Goal: Task Accomplishment & Management: Manage account settings

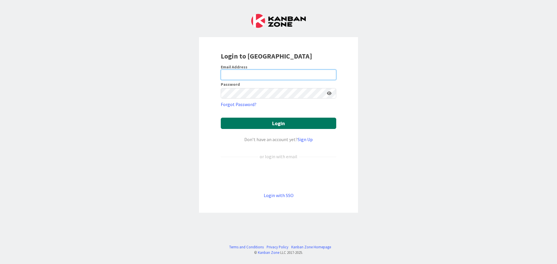
type input "mrobb@reutercorbett.com"
click at [252, 124] on button "Login" at bounding box center [278, 123] width 115 height 11
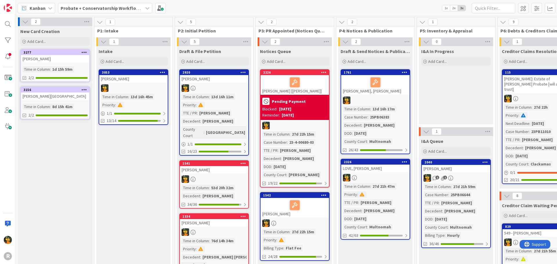
click at [97, 5] on b "Probate + Conservatorship Workflow (FL2)" at bounding box center [106, 8] width 90 height 6
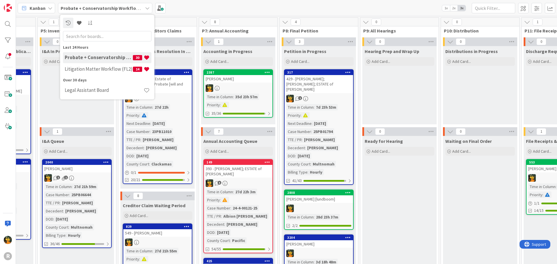
scroll to position [0, 381]
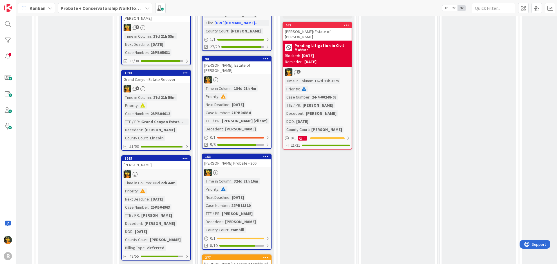
scroll to position [319, 381]
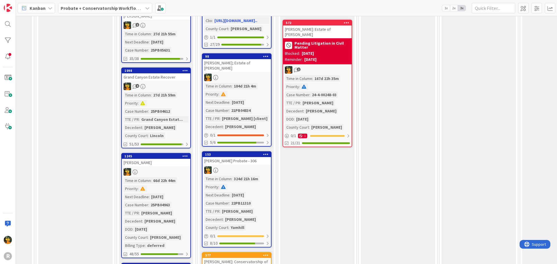
click at [173, 159] on div "[PERSON_NAME]" at bounding box center [156, 163] width 68 height 8
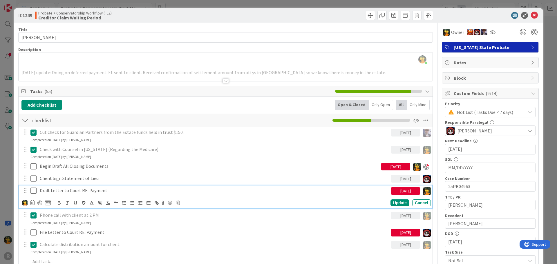
click at [346, 190] on p "Draft Letter to Court RE: Payment" at bounding box center [214, 190] width 349 height 7
click at [177, 203] on icon at bounding box center [177, 203] width 3 height 4
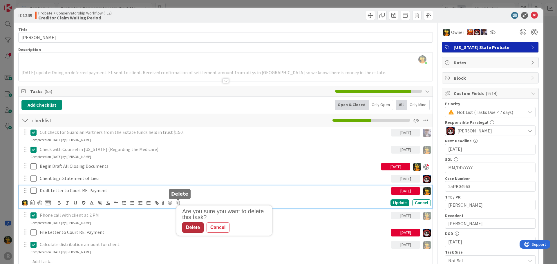
click at [194, 227] on div "Delete" at bounding box center [192, 227] width 21 height 10
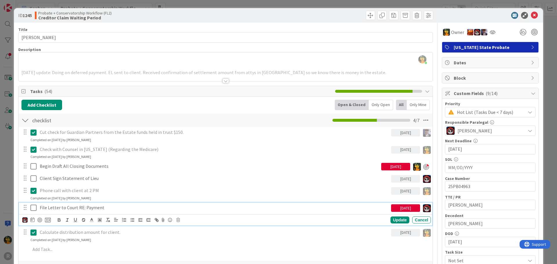
click at [109, 207] on p "File Letter to Court RE: Payment" at bounding box center [214, 208] width 349 height 7
click at [178, 220] on icon at bounding box center [177, 220] width 3 height 4
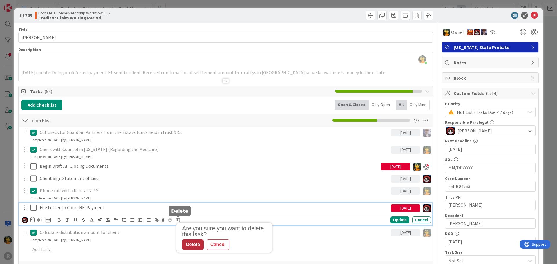
click at [187, 245] on div "Delete" at bounding box center [192, 245] width 21 height 10
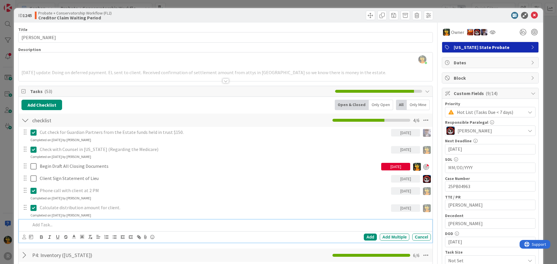
click at [63, 225] on p at bounding box center [229, 225] width 398 height 7
click at [25, 236] on icon at bounding box center [24, 237] width 4 height 4
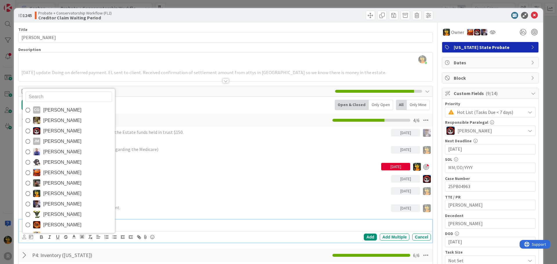
click at [56, 195] on span "[PERSON_NAME]" at bounding box center [62, 193] width 38 height 9
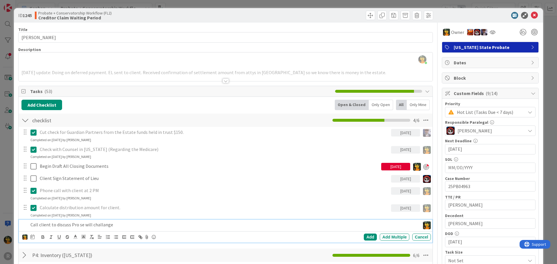
click at [31, 240] on div at bounding box center [32, 237] width 4 height 7
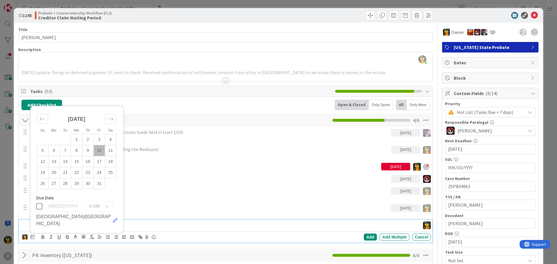
click at [98, 156] on td "10" at bounding box center [99, 150] width 11 height 11
click at [366, 237] on div "Add" at bounding box center [370, 237] width 13 height 7
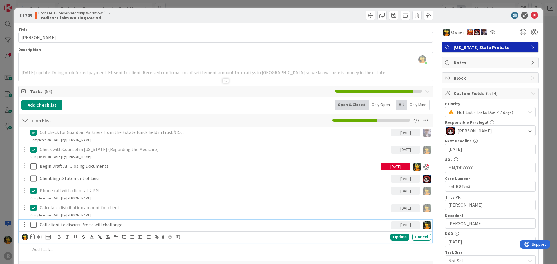
click at [74, 227] on p "Call client to discuss Pro se will challange" at bounding box center [214, 225] width 349 height 7
click at [39, 238] on div at bounding box center [39, 237] width 5 height 5
click at [394, 237] on div "Update" at bounding box center [399, 237] width 19 height 7
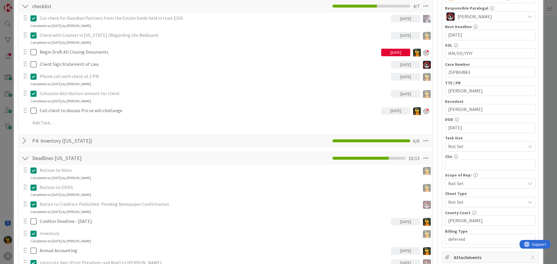
scroll to position [116, 0]
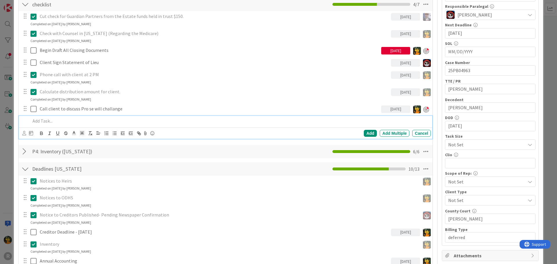
click at [55, 122] on p at bounding box center [229, 121] width 398 height 7
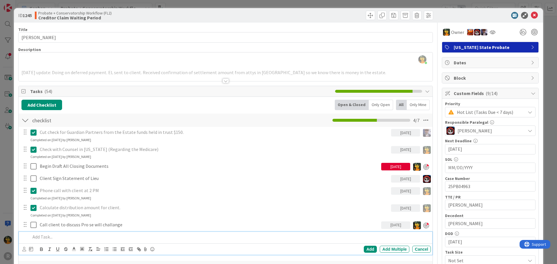
scroll to position [87, 0]
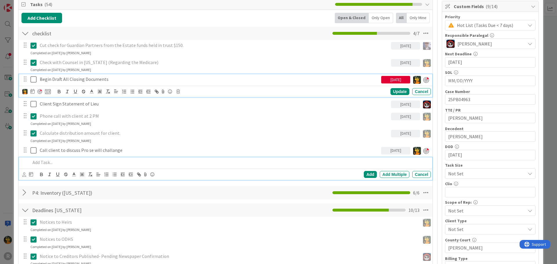
click at [65, 79] on p "Begin Draft All Closing Documents" at bounding box center [209, 79] width 339 height 7
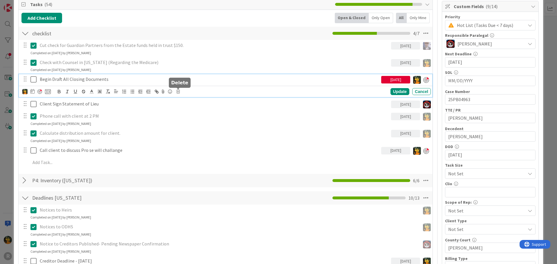
click at [179, 92] on icon at bounding box center [177, 92] width 3 height 4
click at [191, 117] on div "Delete" at bounding box center [192, 116] width 21 height 10
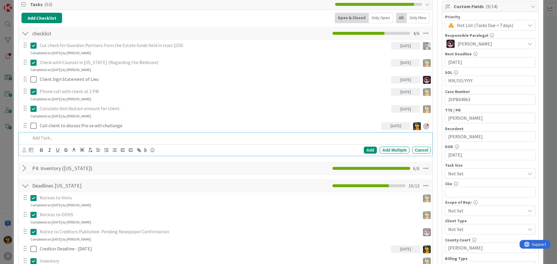
click at [72, 137] on p at bounding box center [229, 138] width 398 height 7
click at [25, 149] on icon at bounding box center [24, 150] width 4 height 4
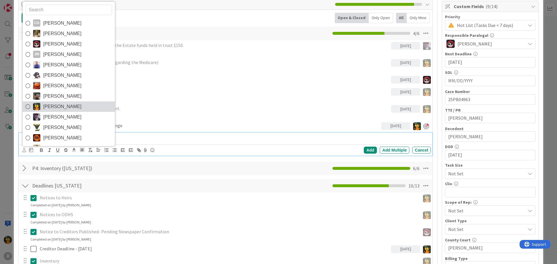
click at [52, 107] on span "[PERSON_NAME]" at bounding box center [62, 106] width 38 height 9
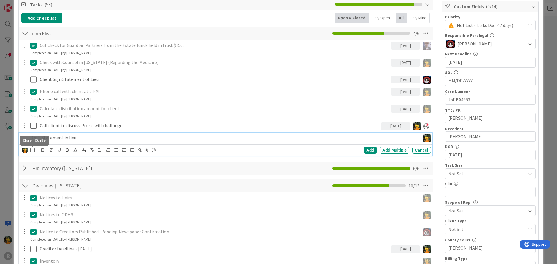
click at [32, 151] on icon at bounding box center [32, 150] width 4 height 5
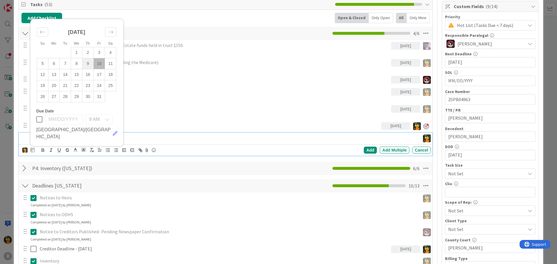
click at [86, 69] on td "9" at bounding box center [87, 63] width 11 height 11
click at [367, 153] on div "Add" at bounding box center [370, 150] width 13 height 7
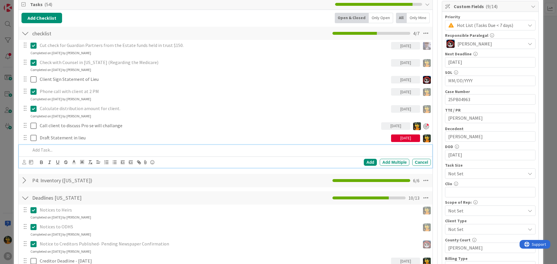
click at [85, 147] on p at bounding box center [229, 150] width 398 height 7
click at [22, 163] on icon at bounding box center [24, 162] width 4 height 4
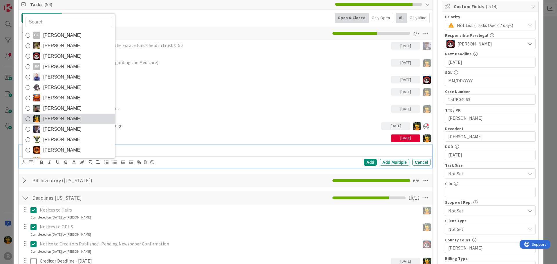
click at [50, 115] on span "[PERSON_NAME]" at bounding box center [62, 119] width 38 height 9
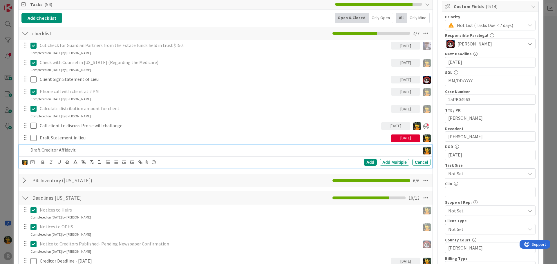
click at [35, 163] on div "CG Casandra Garcia Lopez Devine Gines Jasmin Sanchez JM Jeff Myers John Grant K…" at bounding box center [226, 162] width 408 height 8
click at [33, 163] on icon at bounding box center [32, 162] width 4 height 5
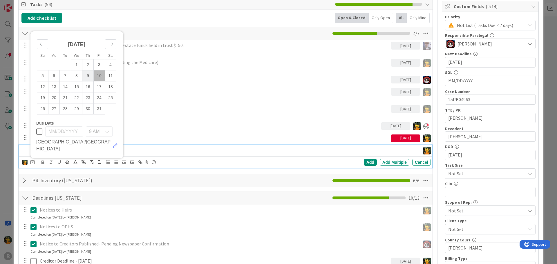
click at [91, 81] on td "9" at bounding box center [87, 75] width 11 height 11
type input "10/09/2025"
click at [371, 160] on div "Add" at bounding box center [370, 162] width 13 height 7
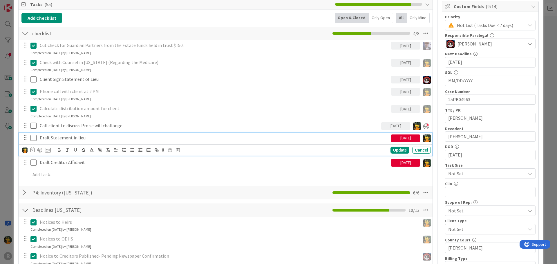
click at [66, 137] on p "Draft Statement in lieu" at bounding box center [214, 138] width 349 height 7
click at [39, 150] on div at bounding box center [39, 150] width 5 height 5
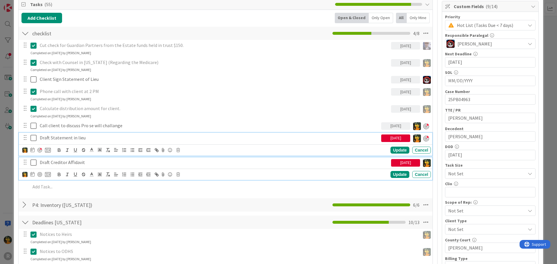
click at [50, 165] on p "Draft Creditor Affidavit" at bounding box center [214, 162] width 349 height 7
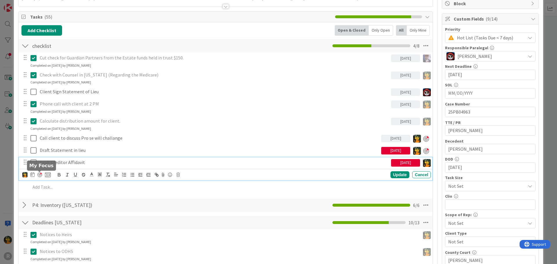
click at [38, 175] on div at bounding box center [39, 175] width 5 height 5
click at [398, 174] on div "Update" at bounding box center [399, 174] width 19 height 7
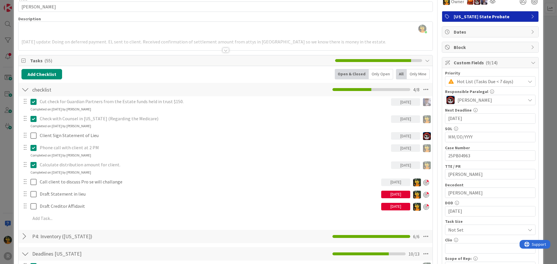
scroll to position [0, 0]
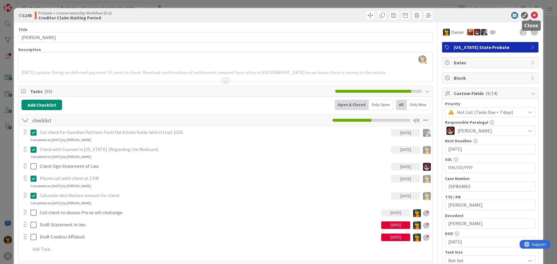
click at [532, 15] on icon at bounding box center [534, 15] width 7 height 7
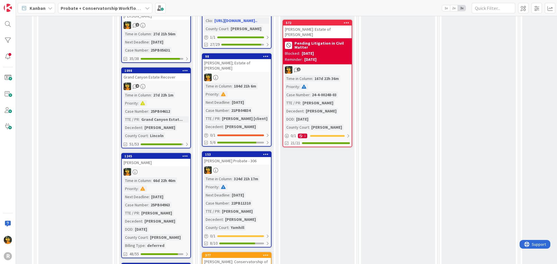
click at [36, 10] on span "Kanban" at bounding box center [38, 8] width 16 height 7
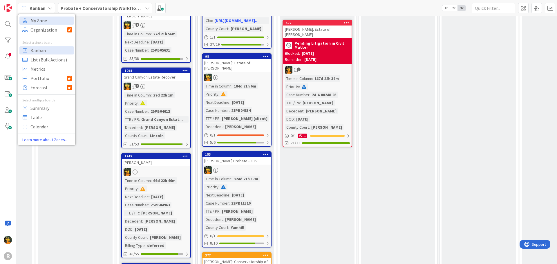
click at [35, 22] on span "My Zone" at bounding box center [51, 20] width 42 height 9
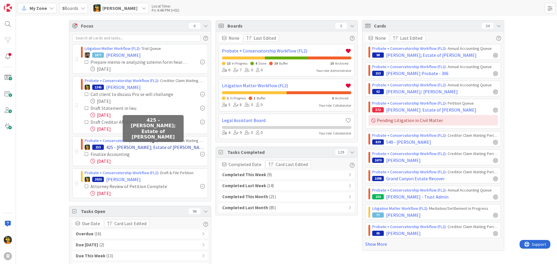
click at [141, 148] on span "425 - [PERSON_NAME]; Estate of [PERSON_NAME]" at bounding box center [155, 147] width 99 height 7
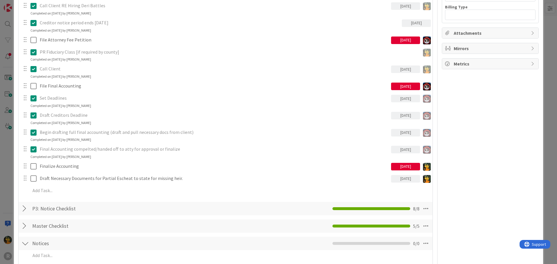
scroll to position [406, 0]
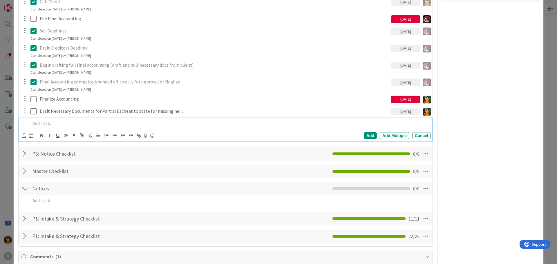
click at [67, 125] on p at bounding box center [229, 123] width 398 height 7
click at [31, 136] on icon at bounding box center [31, 135] width 4 height 5
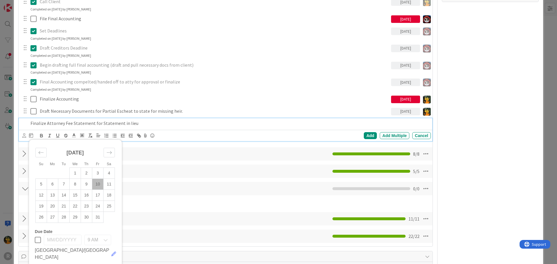
click at [101, 183] on td "10" at bounding box center [97, 184] width 11 height 11
type input "10/10/2025"
click at [23, 135] on icon at bounding box center [24, 135] width 4 height 4
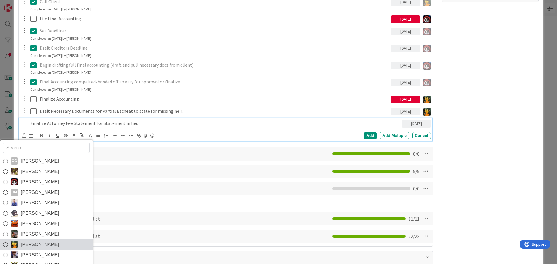
click at [50, 242] on link "[PERSON_NAME]" at bounding box center [46, 245] width 92 height 10
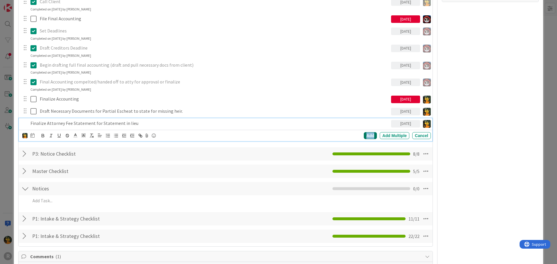
click at [370, 137] on div "Add" at bounding box center [370, 135] width 13 height 7
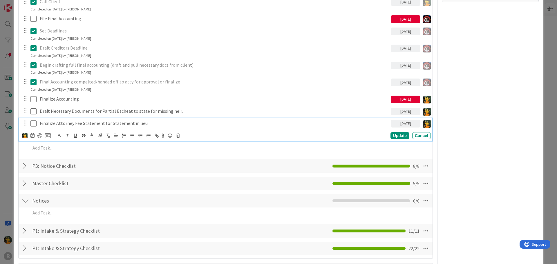
click at [183, 124] on p "Finalize Attorney Fee Statement for Statement in lieu" at bounding box center [214, 123] width 349 height 7
click at [39, 137] on div at bounding box center [39, 135] width 5 height 5
click at [397, 135] on div "Update" at bounding box center [399, 136] width 19 height 7
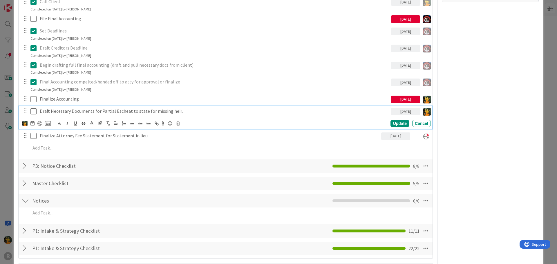
click at [187, 111] on p "Draft Necessary Documents for Partial Escheat to state for missing heir." at bounding box center [214, 111] width 349 height 7
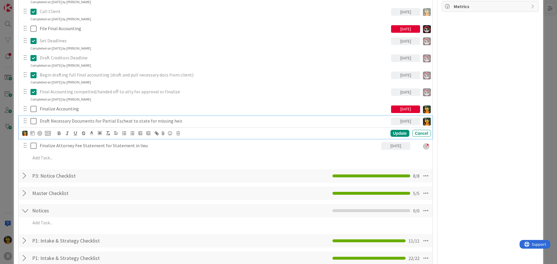
scroll to position [435, 0]
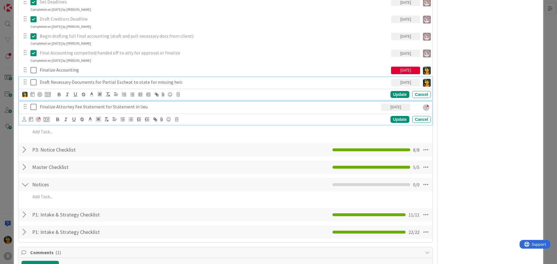
click at [53, 108] on p "Finalize Attorney Fee Statement for Statement in lieu" at bounding box center [209, 107] width 339 height 7
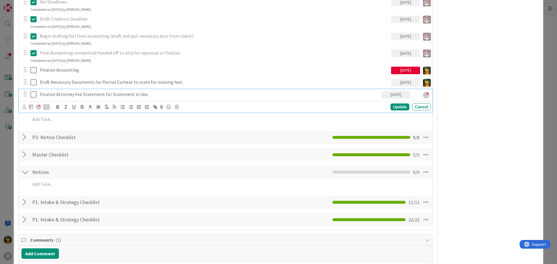
scroll to position [423, 0]
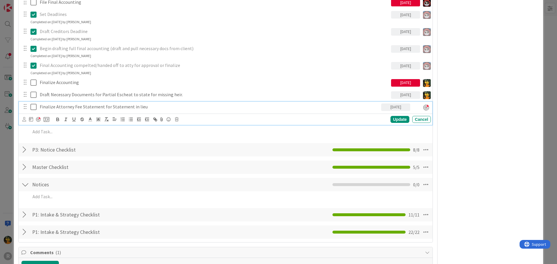
click at [176, 122] on div "Update Cancel" at bounding box center [226, 119] width 408 height 8
click at [178, 120] on icon at bounding box center [176, 119] width 3 height 4
click at [190, 145] on div "Delete" at bounding box center [191, 144] width 21 height 10
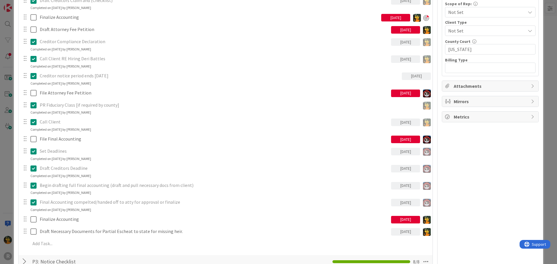
scroll to position [220, 0]
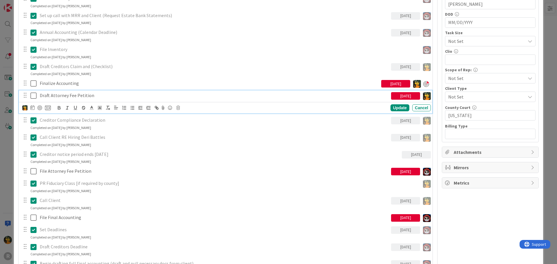
click at [340, 97] on p "Draft Attorney Fee Petition" at bounding box center [214, 95] width 349 height 7
click at [43, 111] on div at bounding box center [36, 107] width 28 height 7
click at [41, 110] on div at bounding box center [39, 108] width 5 height 5
click at [398, 112] on div "Update" at bounding box center [399, 108] width 19 height 7
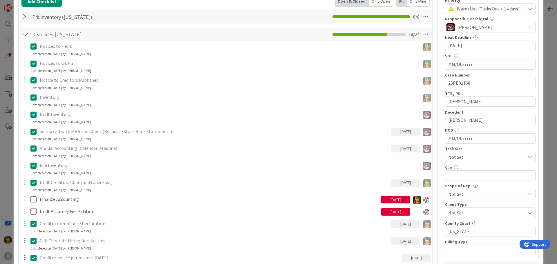
scroll to position [0, 0]
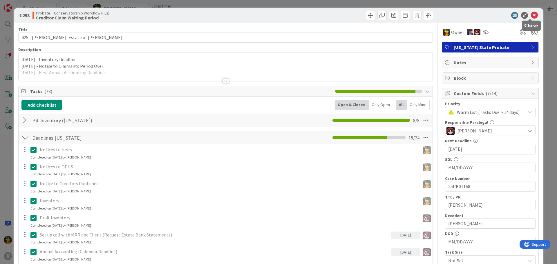
click at [531, 15] on icon at bounding box center [534, 15] width 7 height 7
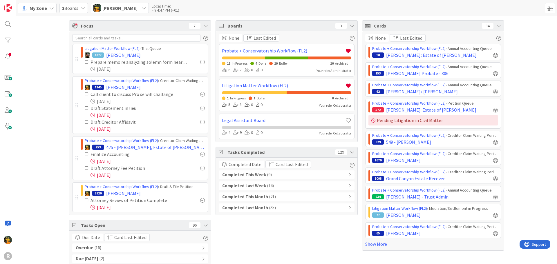
click at [104, 252] on div "Overdue ( 16 )" at bounding box center [140, 248] width 136 height 9
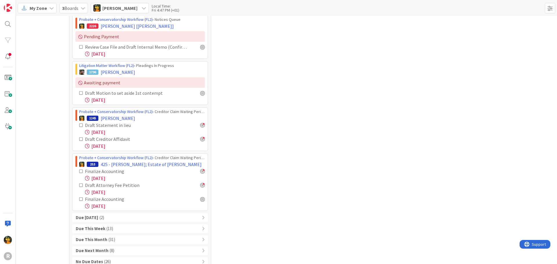
scroll to position [493, 0]
click at [152, 218] on div "Due Today ( 2 )" at bounding box center [140, 217] width 136 height 9
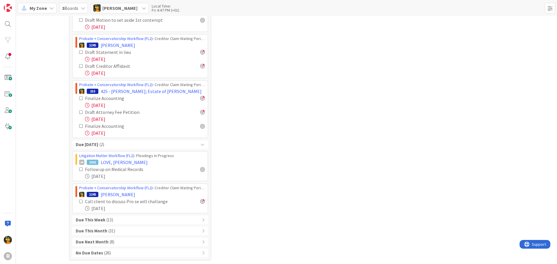
scroll to position [567, 0]
click at [122, 218] on div "Due This Week ( 13 )" at bounding box center [140, 219] width 136 height 9
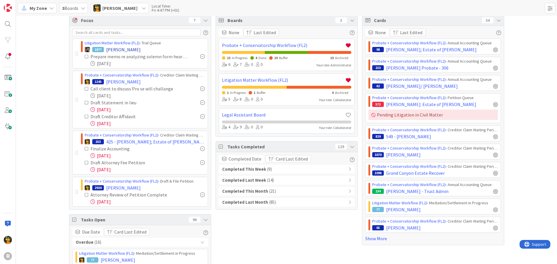
scroll to position [0, 0]
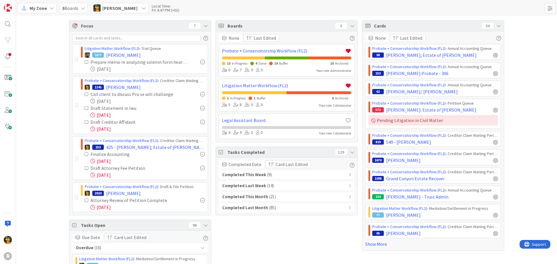
click at [28, 10] on div "My Zone" at bounding box center [37, 8] width 39 height 10
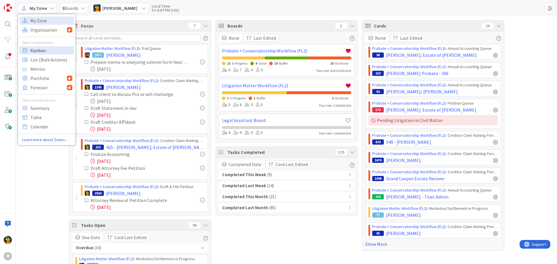
click at [48, 50] on span "Kanban" at bounding box center [51, 50] width 42 height 9
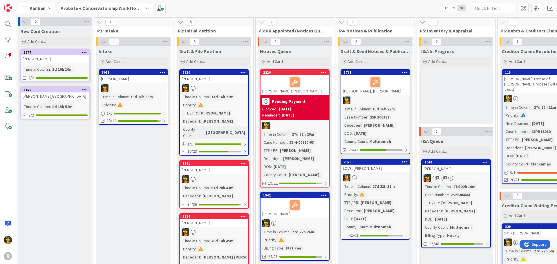
click at [123, 10] on b "Probate + Conservatorship Workflow (FL2)" at bounding box center [106, 8] width 90 height 6
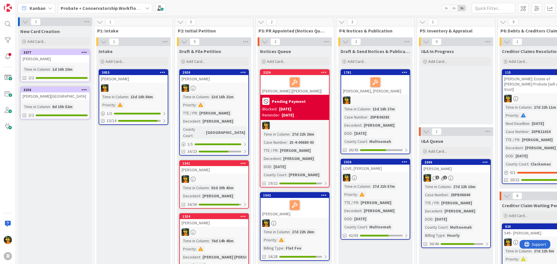
click at [144, 86] on div at bounding box center [133, 88] width 68 height 8
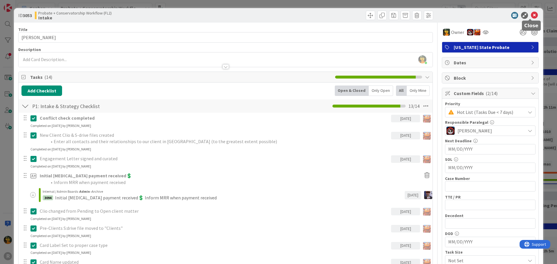
click at [531, 13] on icon at bounding box center [534, 15] width 7 height 7
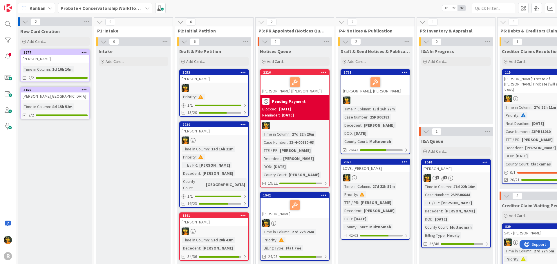
click at [221, 79] on div "NORDLING, Becky" at bounding box center [214, 79] width 68 height 8
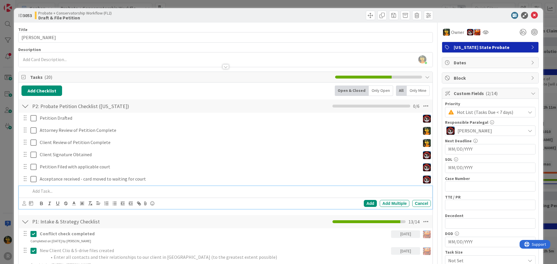
click at [55, 193] on p at bounding box center [229, 191] width 398 height 7
click at [23, 205] on icon at bounding box center [24, 203] width 4 height 4
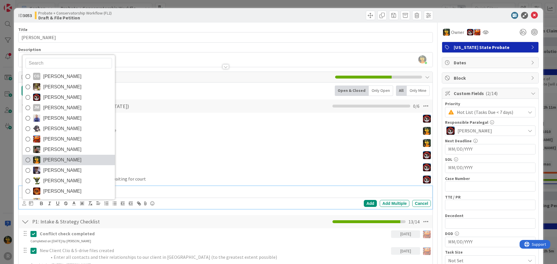
drag, startPoint x: 48, startPoint y: 160, endPoint x: 43, endPoint y: 183, distance: 23.0
click at [48, 160] on span "[PERSON_NAME]" at bounding box center [62, 160] width 38 height 9
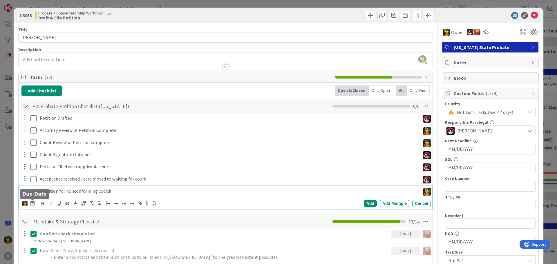
click at [31, 204] on icon at bounding box center [32, 203] width 4 height 5
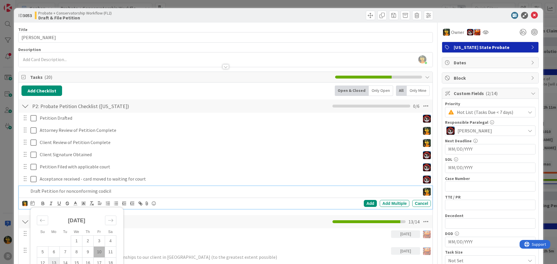
click at [56, 264] on td "13" at bounding box center [53, 263] width 11 height 11
type input "10/13/2025"
click at [364, 203] on div "Add" at bounding box center [370, 203] width 13 height 7
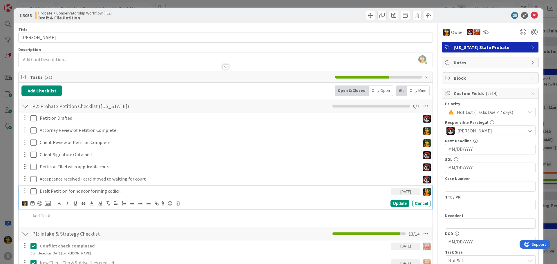
click at [115, 190] on p "Draft Petition for nonconforming codicil" at bounding box center [214, 191] width 349 height 7
click at [36, 204] on div at bounding box center [36, 203] width 28 height 7
click at [40, 204] on div at bounding box center [39, 203] width 5 height 5
click at [395, 205] on div "Update" at bounding box center [399, 203] width 19 height 7
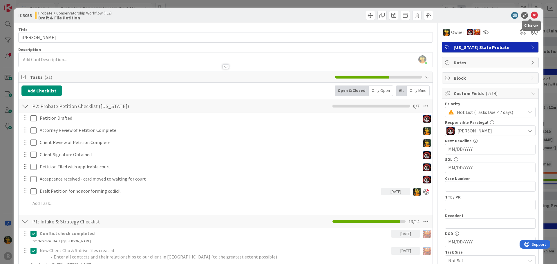
click at [531, 14] on icon at bounding box center [534, 15] width 7 height 7
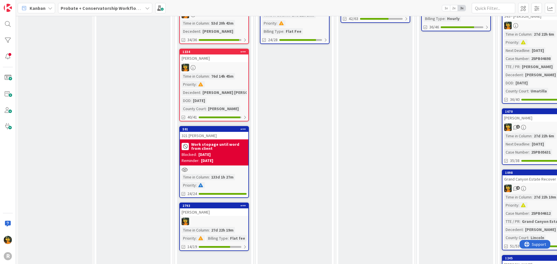
scroll to position [232, 0]
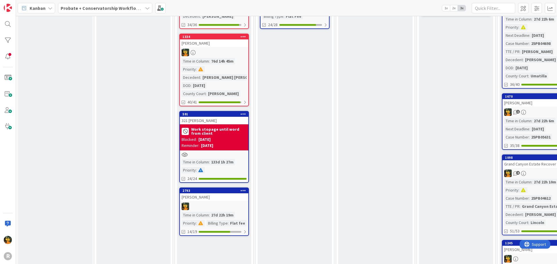
click at [228, 117] on div "321 PLILER, Darren" at bounding box center [214, 121] width 68 height 8
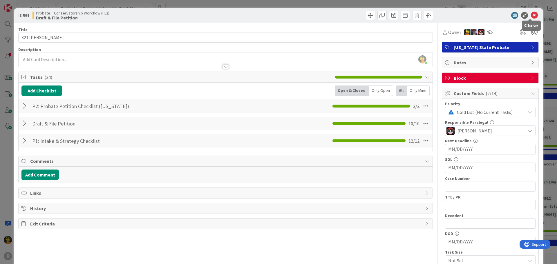
click at [531, 16] on icon at bounding box center [534, 15] width 7 height 7
